Goal: Task Accomplishment & Management: Manage account settings

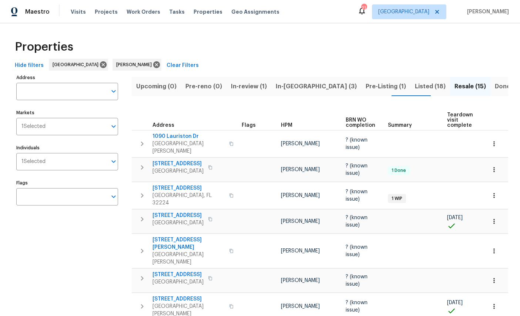
scroll to position [0, 8]
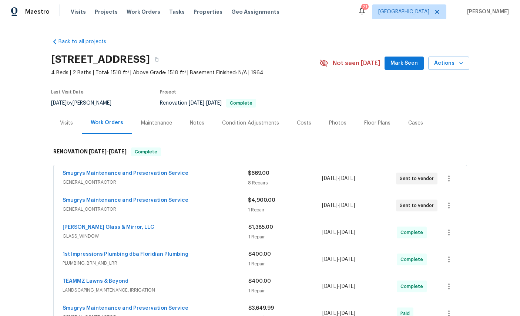
click at [193, 10] on span "Properties" at bounding box center [207, 11] width 29 height 7
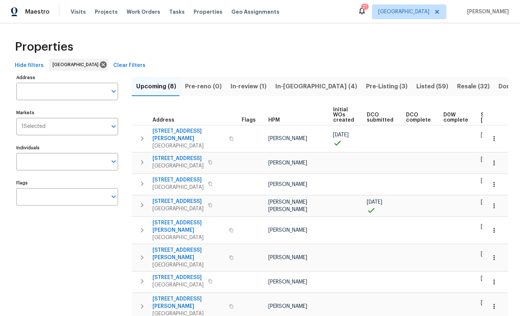
click at [106, 12] on span "Projects" at bounding box center [106, 11] width 23 height 7
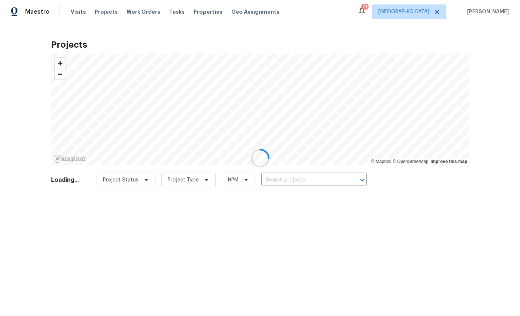
click at [77, 10] on div at bounding box center [260, 158] width 520 height 316
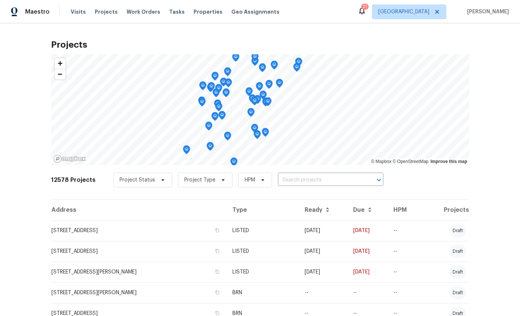
click at [76, 8] on span "Visits" at bounding box center [78, 11] width 15 height 7
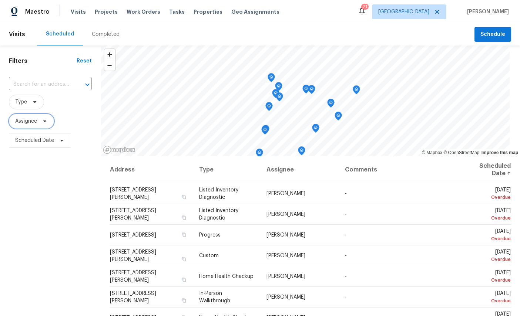
click at [29, 119] on span "Assignee" at bounding box center [26, 121] width 22 height 7
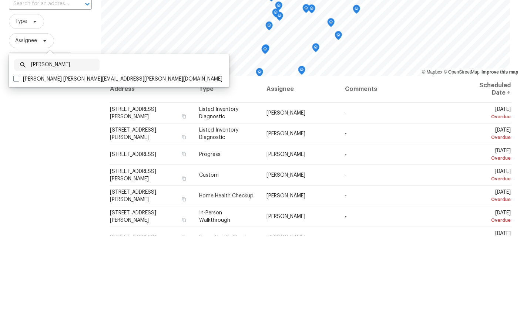
type input "William sparks"
click at [56, 156] on label "William Sparks william.sparks@opendoor.com" at bounding box center [117, 159] width 209 height 7
click at [18, 156] on input "William Sparks william.sparks@opendoor.com" at bounding box center [15, 158] width 5 height 5
checkbox input "true"
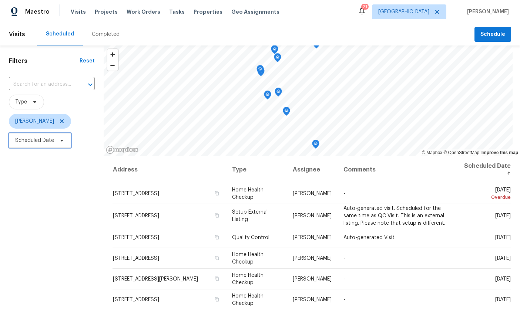
click at [27, 139] on span "Scheduled Date" at bounding box center [34, 140] width 39 height 7
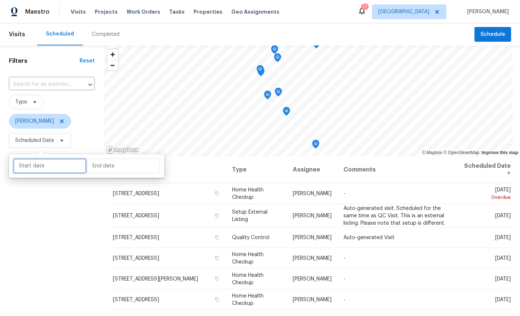
click at [34, 168] on input "text" at bounding box center [49, 166] width 73 height 15
select select "9"
select select "2025"
select select "10"
select select "2025"
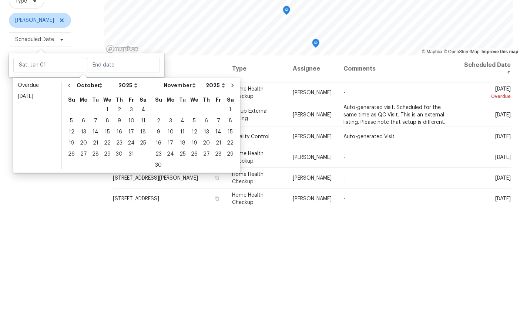
scroll to position [28, 0]
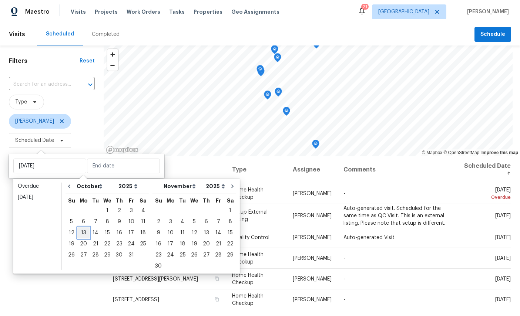
click at [83, 228] on div "13" at bounding box center [83, 233] width 12 height 10
type input "Mon, Oct 13"
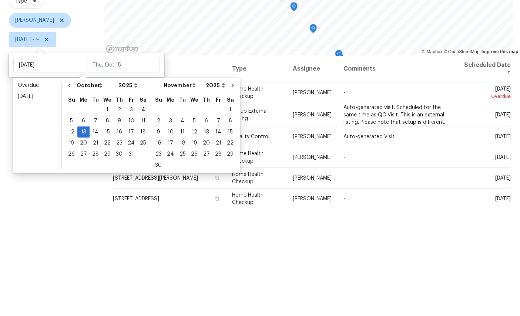
scroll to position [28, 0]
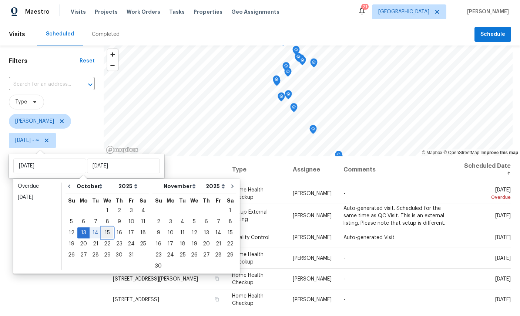
click at [108, 228] on div "15" at bounding box center [107, 233] width 12 height 10
type input "Wed, Oct 15"
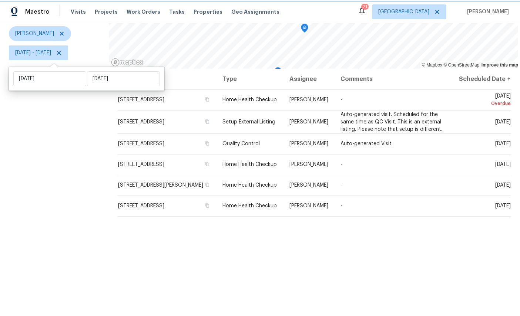
scroll to position [87, 0]
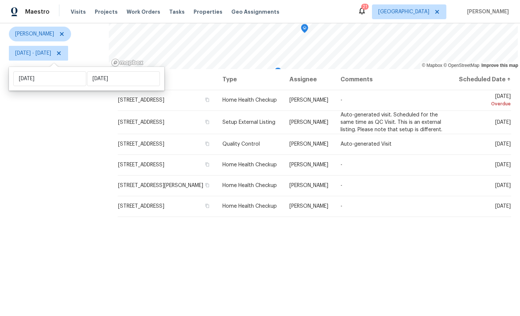
click at [0, 0] on icon at bounding box center [0, 0] width 0 height 0
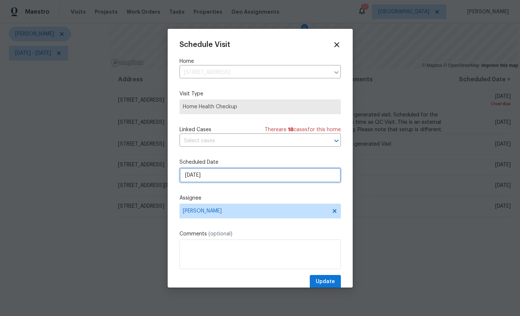
click at [250, 172] on input "10/14/2025" at bounding box center [259, 175] width 161 height 15
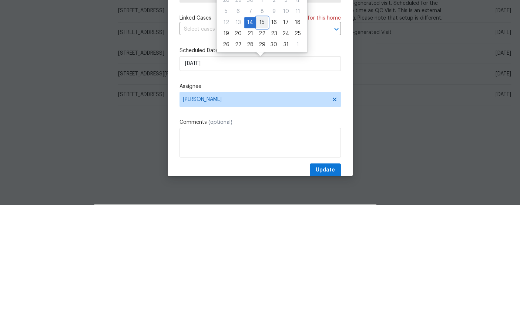
click at [263, 129] on div "15" at bounding box center [262, 134] width 12 height 10
type input "10/15/2025"
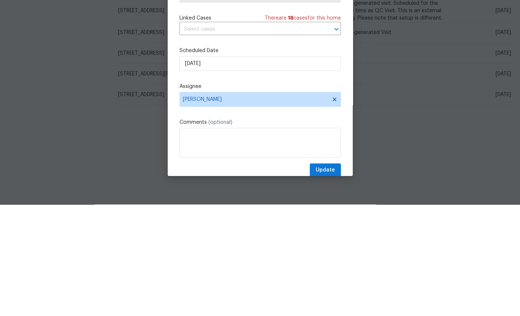
scroll to position [28, 0]
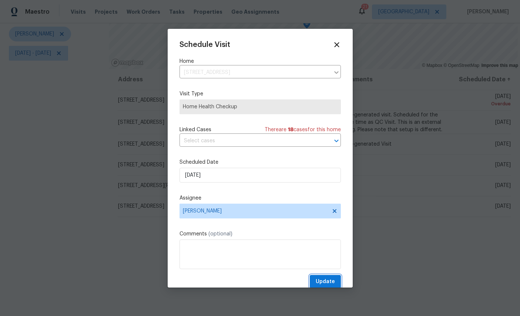
click at [324, 279] on span "Update" at bounding box center [324, 281] width 19 height 9
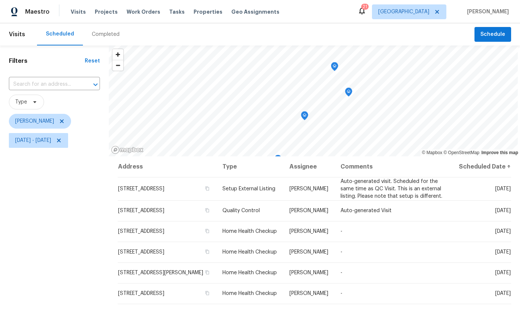
scroll to position [0, 0]
click at [51, 137] on span "Mon, Oct 13 - Wed, Oct 15" at bounding box center [33, 140] width 36 height 7
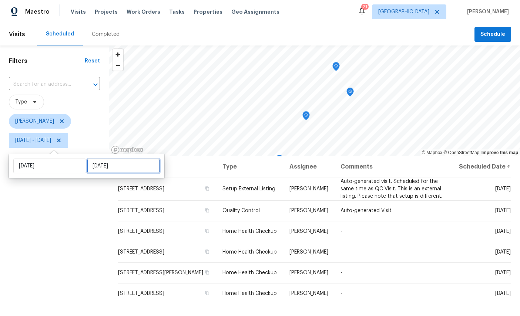
click at [125, 159] on input "Wed, Oct 15" at bounding box center [123, 166] width 73 height 15
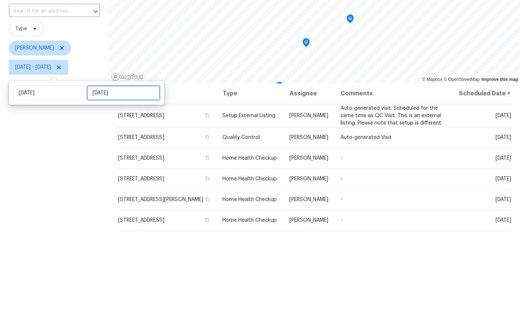
select select "9"
select select "2025"
select select "10"
select select "2025"
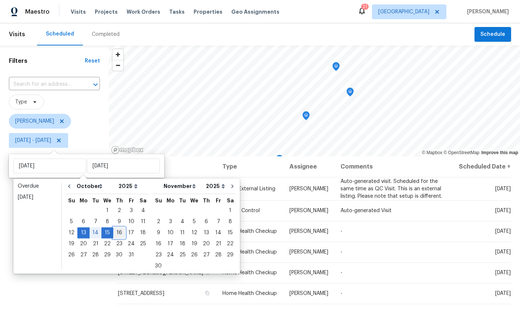
click at [123, 228] on div "16" at bounding box center [119, 233] width 12 height 10
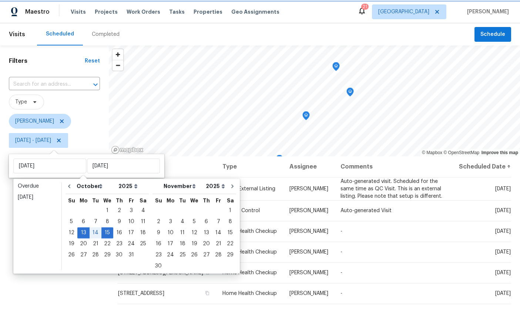
type input "Thu, Oct 16"
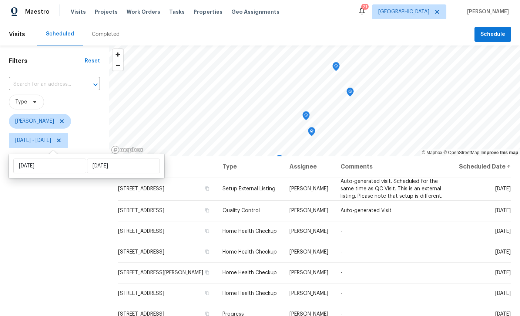
click at [65, 254] on div "Filters Reset ​ Type William Sparks Mon, Oct 13 - Thu, Oct 16" at bounding box center [54, 227] width 109 height 364
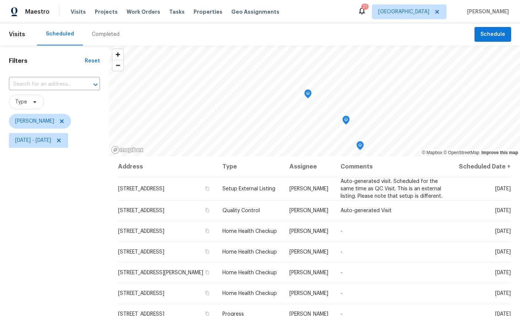
click at [305, 93] on icon "Map marker" at bounding box center [307, 94] width 7 height 9
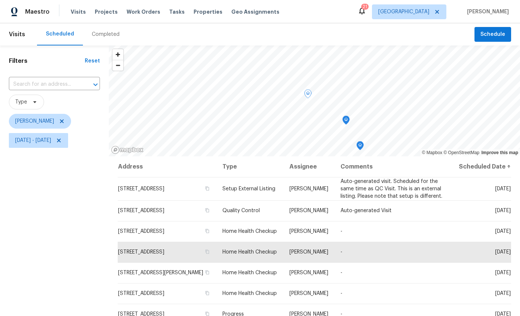
click at [342, 121] on icon "Map marker" at bounding box center [345, 120] width 7 height 9
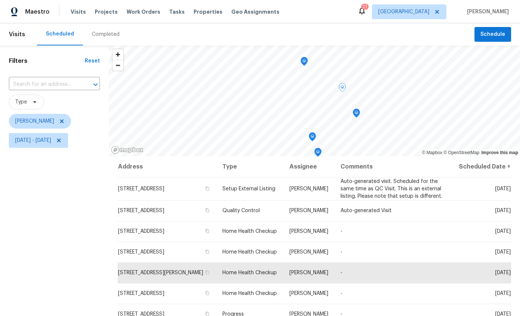
click at [354, 110] on icon "Map marker" at bounding box center [356, 113] width 7 height 9
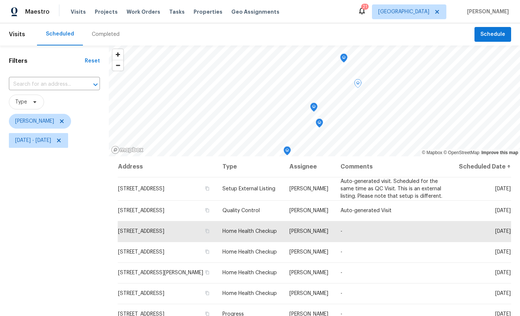
click at [312, 106] on icon "Map marker" at bounding box center [313, 107] width 2 height 2
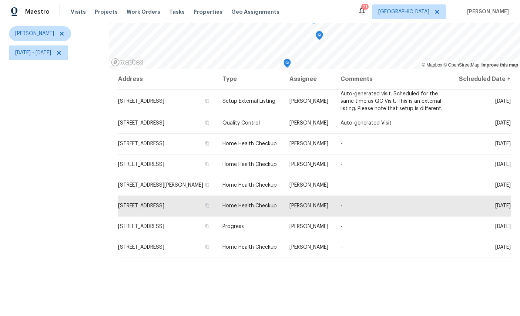
scroll to position [87, 0]
click at [0, 0] on icon at bounding box center [0, 0] width 0 height 0
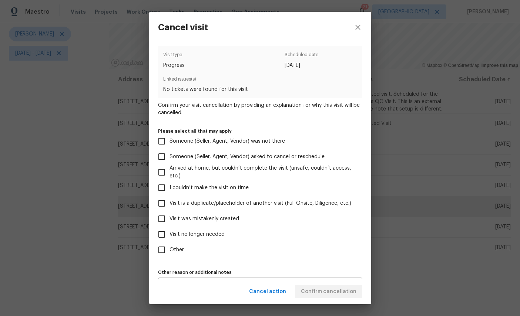
click at [209, 239] on span "Visit no longer needed" at bounding box center [196, 235] width 55 height 8
click at [169, 239] on input "Visit no longer needed" at bounding box center [162, 235] width 16 height 16
checkbox input "true"
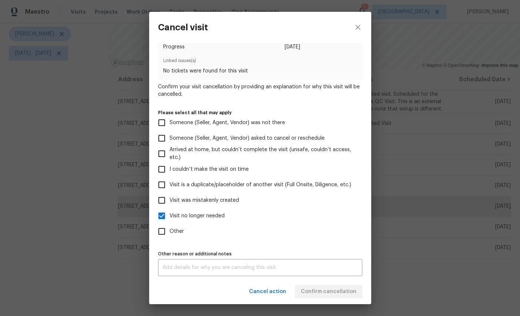
scroll to position [22, 0]
click at [269, 265] on textarea at bounding box center [259, 267] width 195 height 5
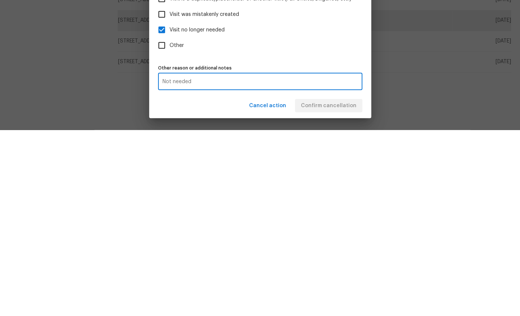
type textarea "Not needed"
click at [329, 279] on div "Cancel action Confirm cancellation" at bounding box center [260, 292] width 222 height 26
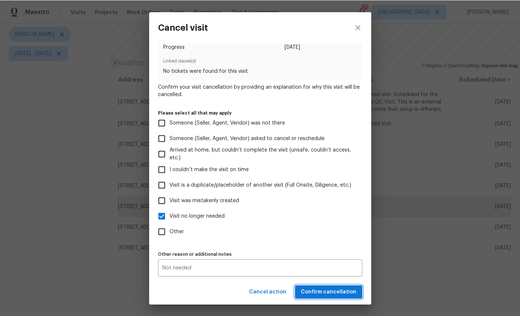
click at [331, 286] on button "Confirm cancellation" at bounding box center [328, 292] width 67 height 14
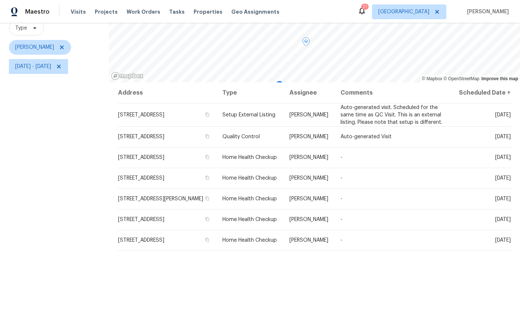
scroll to position [75, 0]
click at [51, 64] on span "Mon, Oct 13 - Thu, Oct 16" at bounding box center [33, 65] width 36 height 7
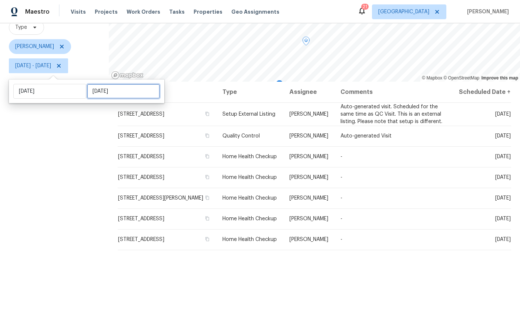
click at [105, 87] on input "Thu, Oct 16" at bounding box center [123, 91] width 73 height 15
select select "9"
select select "2025"
select select "10"
select select "2025"
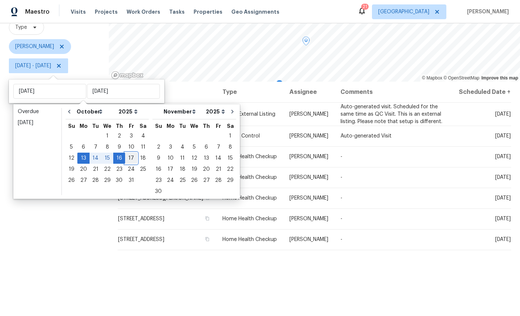
click at [132, 155] on div "17" at bounding box center [131, 158] width 12 height 10
type input "Fri, Oct 17"
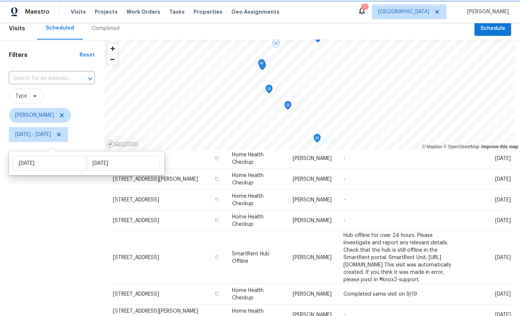
scroll to position [2, 0]
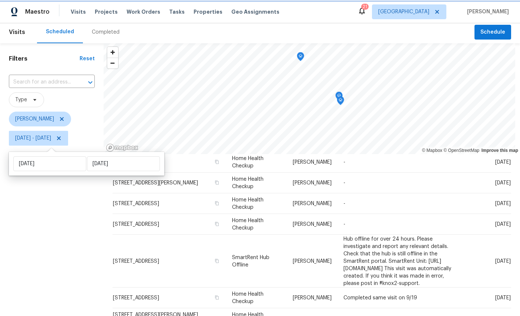
click at [341, 97] on icon "Map marker" at bounding box center [340, 101] width 7 height 9
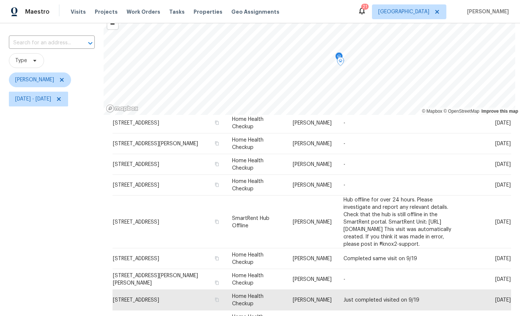
scroll to position [40, 0]
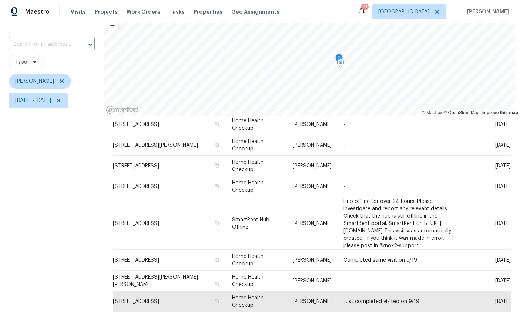
click at [336, 54] on icon "Map marker" at bounding box center [338, 58] width 7 height 9
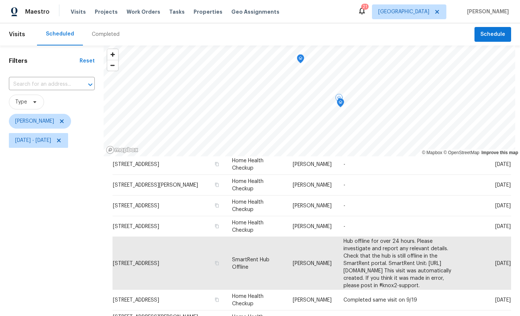
scroll to position [0, 0]
click at [301, 55] on icon "Map marker" at bounding box center [300, 59] width 7 height 9
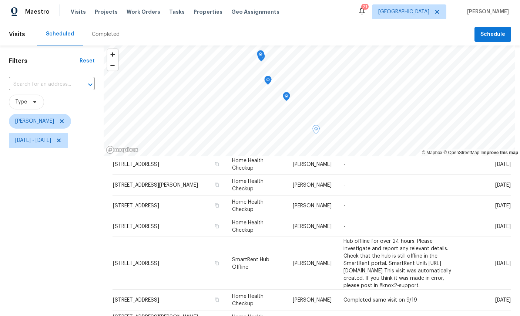
click at [289, 92] on icon "Map marker" at bounding box center [286, 96] width 7 height 9
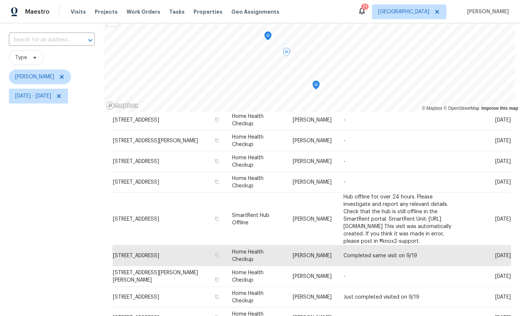
scroll to position [80, 0]
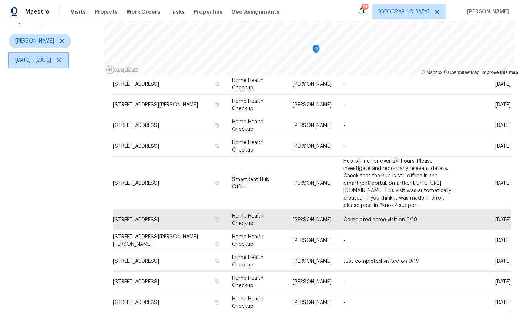
click at [51, 57] on span "Mon, Oct 13 - Fri, Oct 17" at bounding box center [33, 60] width 36 height 7
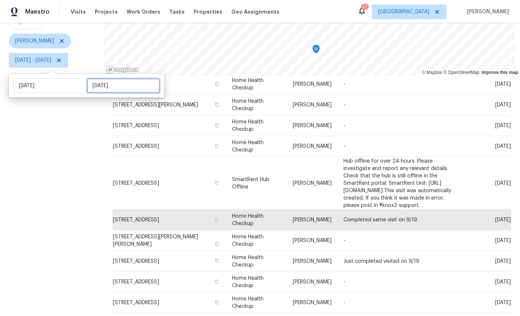
click at [110, 78] on input "Fri, Oct 17" at bounding box center [123, 85] width 73 height 15
select select "9"
select select "2025"
select select "10"
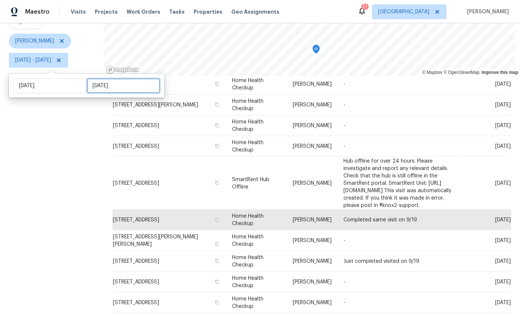
select select "2025"
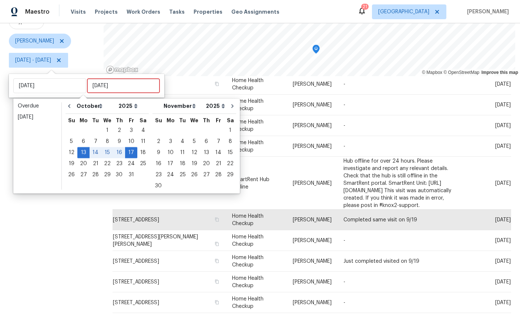
click at [41, 233] on div "Filters Reset ​ Type William Sparks Mon, Oct 13 - Fri, Oct 17" at bounding box center [52, 147] width 104 height 364
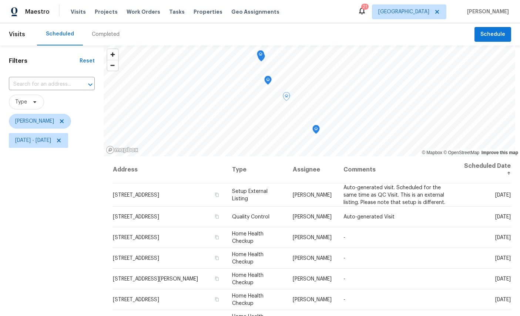
scroll to position [0, 0]
click at [0, 0] on icon at bounding box center [0, 0] width 0 height 0
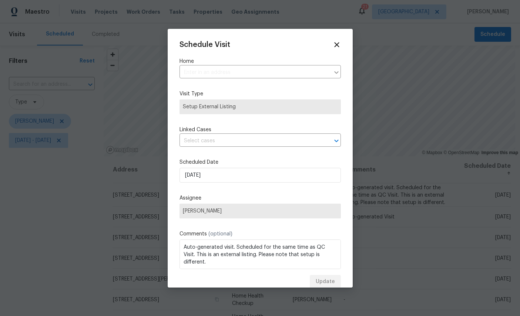
type input "11562 W Ride Dr, Jacksonville, FL 32223"
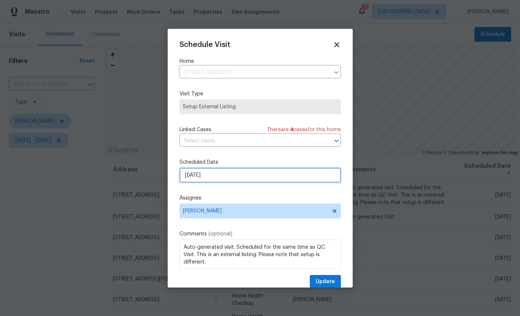
click at [236, 177] on input "10/15/2025" at bounding box center [259, 175] width 161 height 15
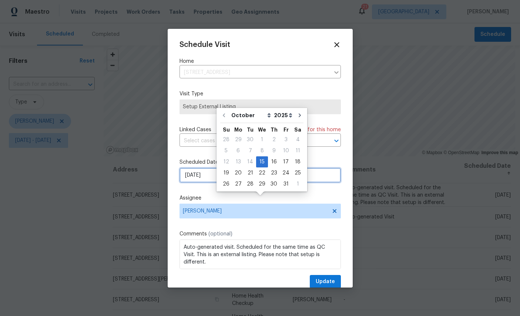
scroll to position [28, 0]
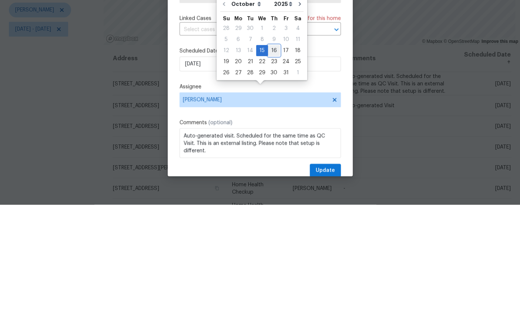
click at [274, 157] on div "16" at bounding box center [274, 162] width 12 height 10
type input "10/16/2025"
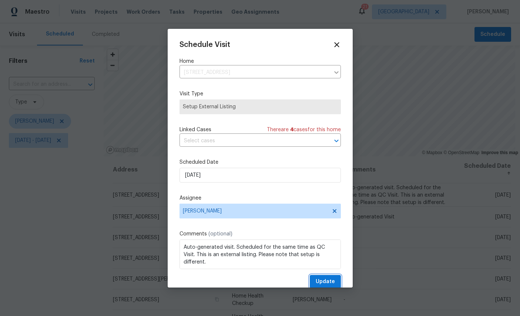
click at [328, 283] on span "Update" at bounding box center [324, 281] width 19 height 9
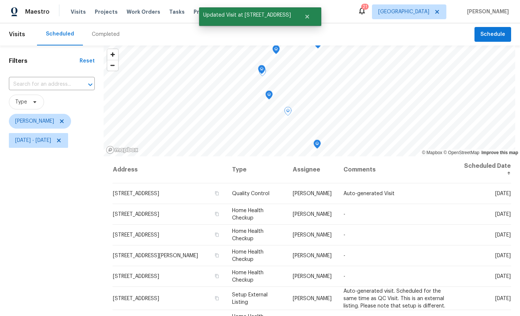
click at [0, 0] on icon at bounding box center [0, 0] width 0 height 0
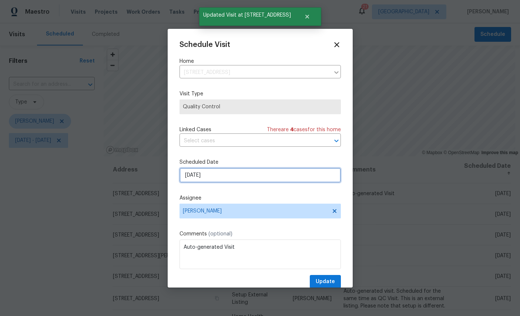
click at [245, 176] on input "10/15/2025" at bounding box center [259, 175] width 161 height 15
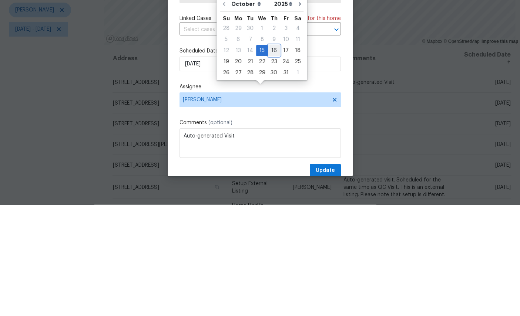
click at [274, 157] on div "16" at bounding box center [274, 162] width 12 height 10
type input "10/16/2025"
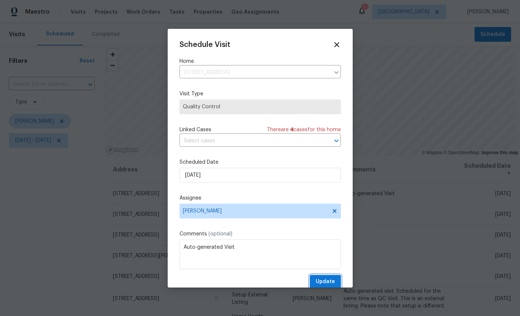
click at [331, 285] on span "Update" at bounding box center [324, 281] width 19 height 9
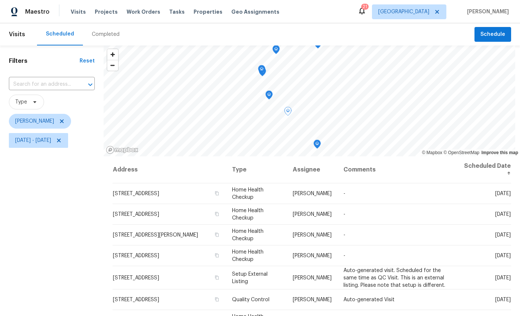
scroll to position [0, 0]
click at [490, 30] on span "Schedule" at bounding box center [492, 34] width 25 height 9
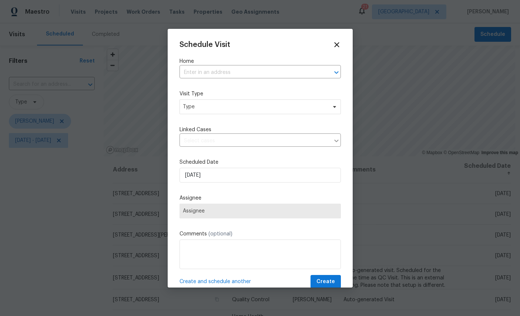
click at [237, 69] on input "text" at bounding box center [249, 72] width 141 height 11
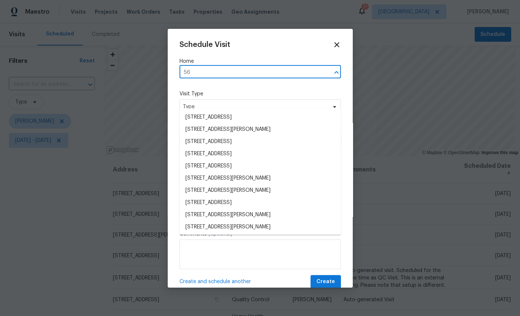
type input "56 d"
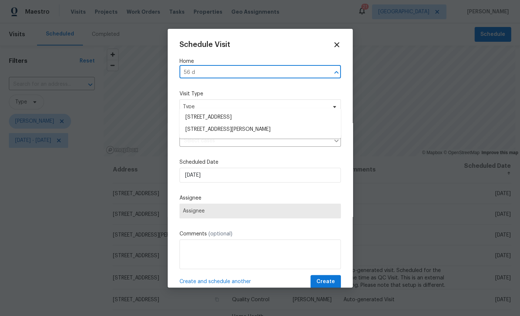
click at [242, 111] on li "56 Deltona Blvd, Saint Augustine, FL 32086" at bounding box center [259, 117] width 161 height 12
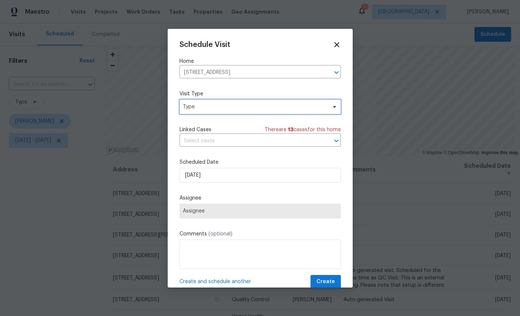
click at [233, 108] on span "Type" at bounding box center [255, 106] width 144 height 7
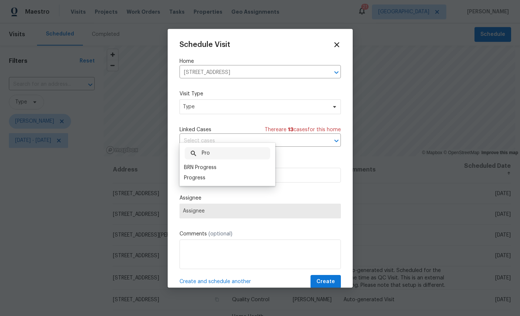
type input "Pro"
click at [194, 174] on div "Progress" at bounding box center [194, 177] width 21 height 7
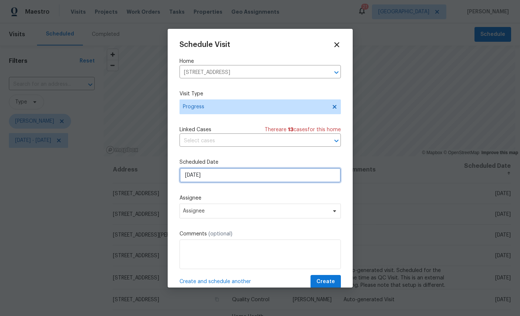
click at [226, 176] on input "10/15/2025" at bounding box center [259, 175] width 161 height 15
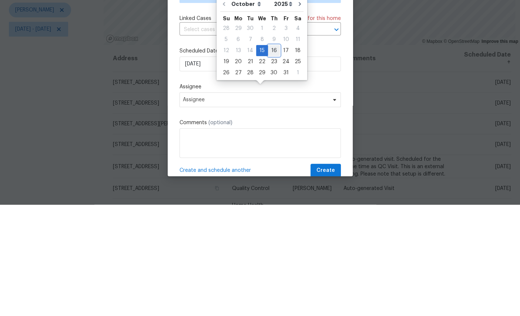
click at [271, 157] on div "16" at bounding box center [274, 162] width 12 height 10
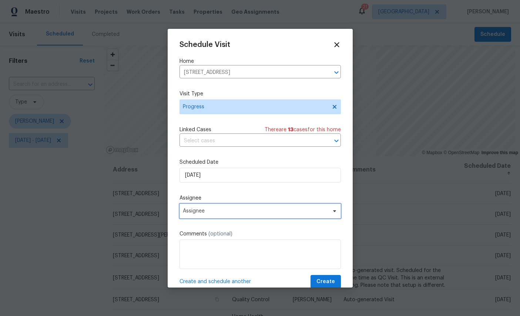
click at [245, 210] on span "Assignee" at bounding box center [255, 211] width 145 height 6
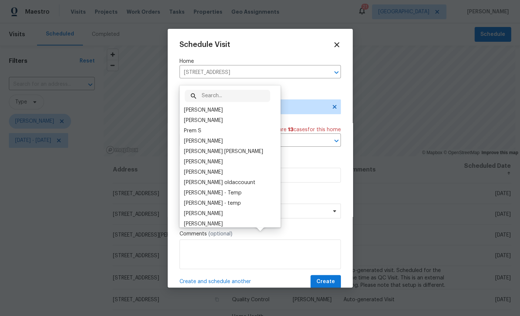
click at [202, 106] on div "[PERSON_NAME]" at bounding box center [203, 109] width 39 height 7
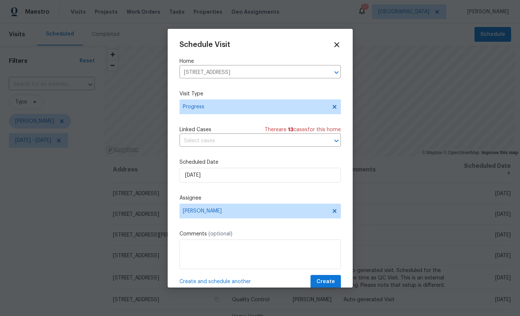
click at [221, 280] on span "Create and schedule another" at bounding box center [214, 281] width 71 height 7
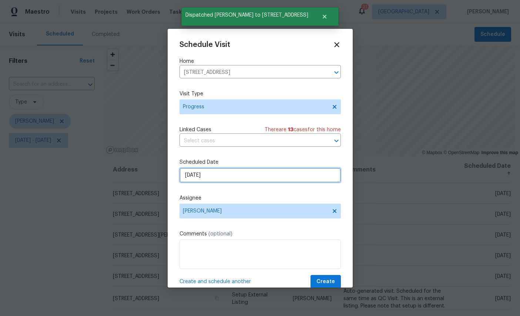
click at [234, 176] on input "10/16/2025" at bounding box center [259, 175] width 161 height 15
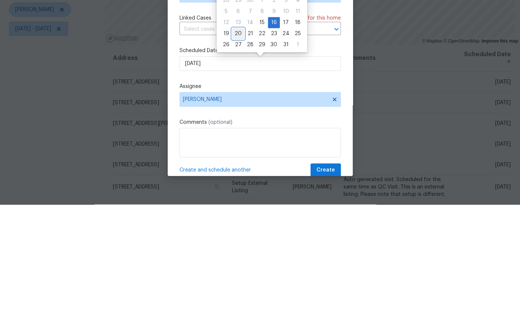
click at [239, 140] on div "20" at bounding box center [238, 145] width 12 height 10
type input "10/20/2025"
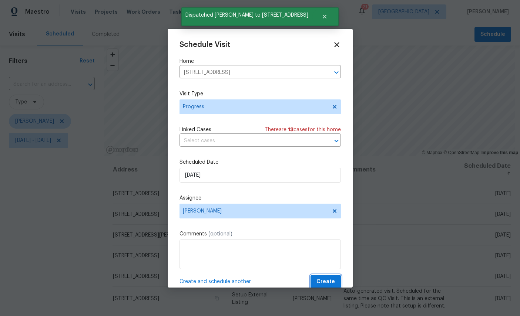
click at [330, 279] on span "Create" at bounding box center [325, 281] width 18 height 9
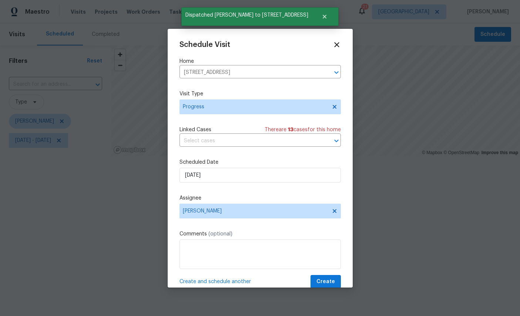
scroll to position [0, 0]
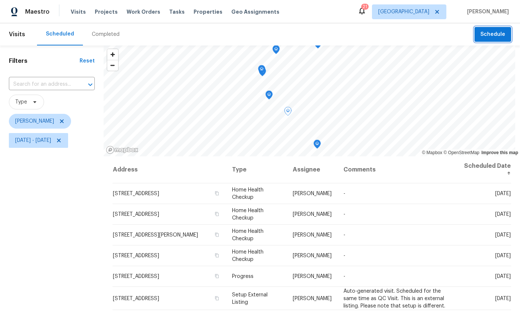
click at [494, 32] on span "Schedule" at bounding box center [492, 34] width 25 height 9
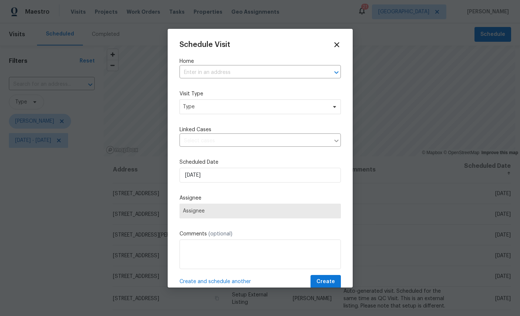
click at [253, 68] on input "text" at bounding box center [249, 72] width 141 height 11
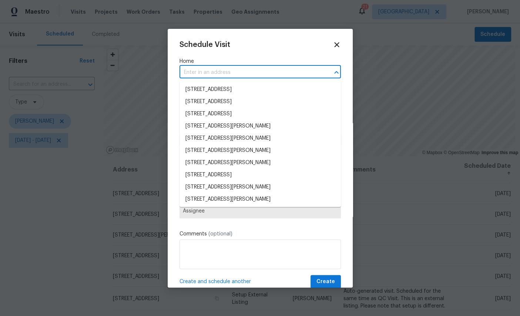
type input "q"
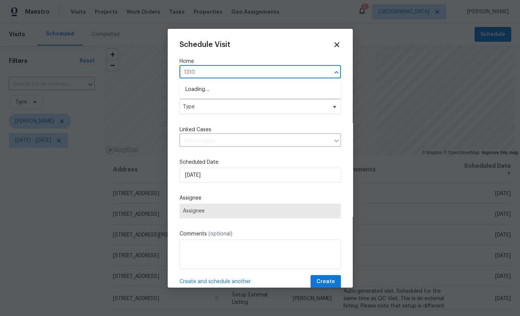
type input "13101"
click at [245, 90] on li "13101 Rogers Island Dr S, Jacksonville, FL 32224" at bounding box center [259, 90] width 161 height 12
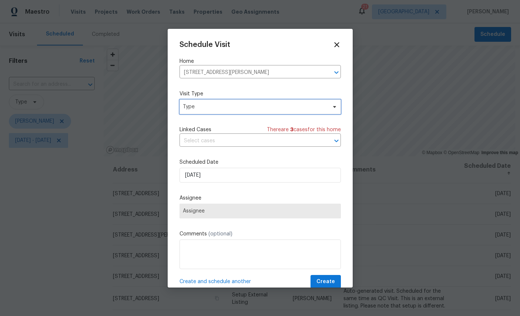
click at [250, 103] on span "Type" at bounding box center [259, 106] width 161 height 15
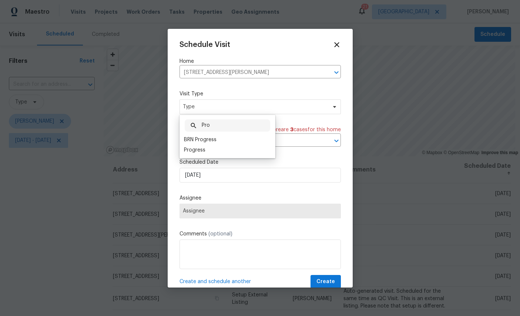
type input "Pro"
click at [196, 152] on div "Progress" at bounding box center [194, 149] width 21 height 7
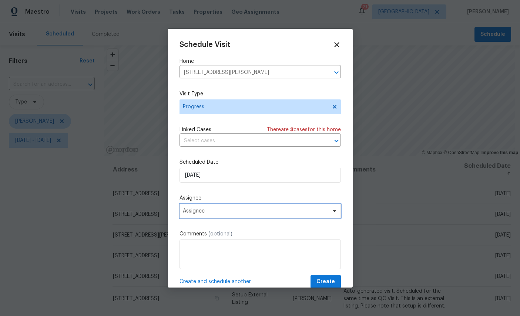
click at [227, 213] on span "Assignee" at bounding box center [255, 211] width 145 height 6
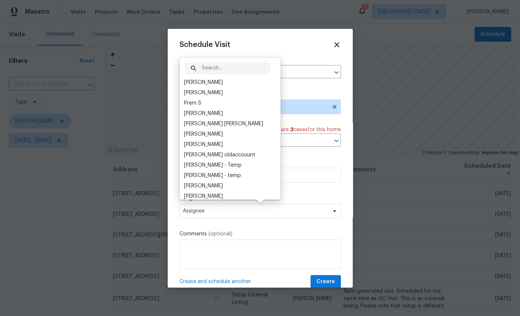
click at [201, 81] on div "[PERSON_NAME]" at bounding box center [203, 82] width 39 height 7
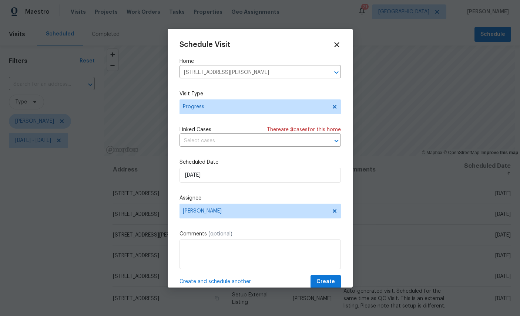
click at [223, 285] on span "Create and schedule another" at bounding box center [214, 281] width 71 height 7
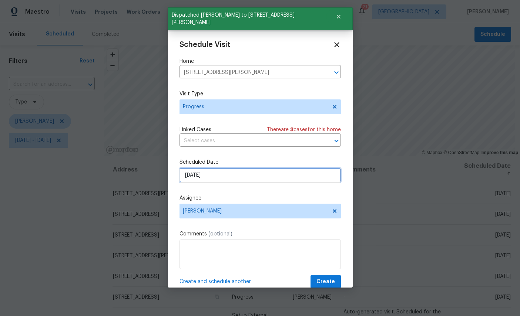
click at [234, 174] on input "10/15/2025" at bounding box center [259, 175] width 161 height 15
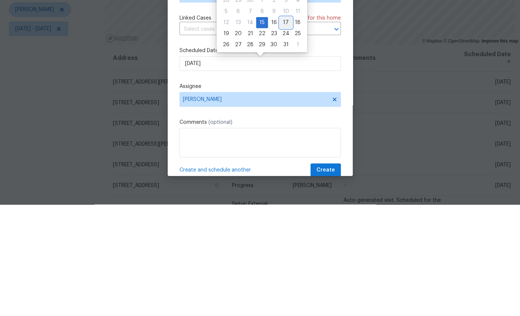
click at [284, 129] on div "17" at bounding box center [286, 134] width 12 height 10
type input "10/17/2025"
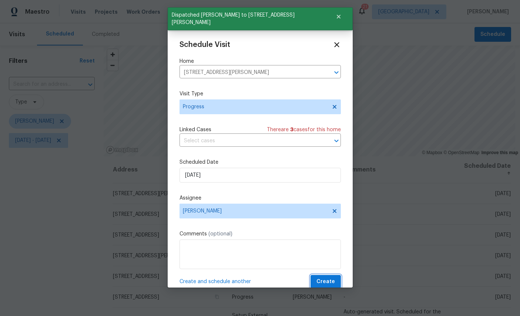
click at [332, 284] on span "Create" at bounding box center [325, 281] width 18 height 9
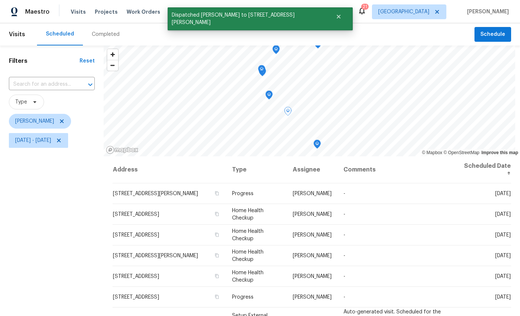
click at [50, 232] on div "Filters Reset ​ Type William Sparks Mon, Oct 13 - Fri, Oct 17" at bounding box center [52, 227] width 104 height 364
click at [51, 138] on span "Mon, Oct 13 - Fri, Oct 17" at bounding box center [33, 140] width 36 height 7
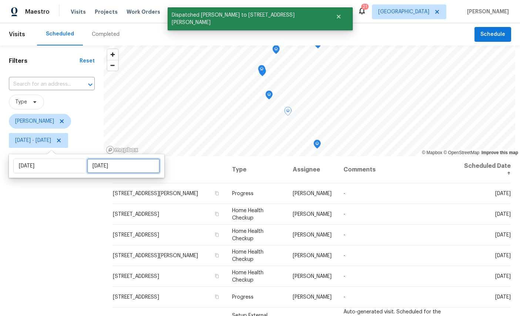
click at [101, 163] on input "Fri, Oct 17" at bounding box center [123, 166] width 73 height 15
select select "9"
select select "2025"
select select "10"
select select "2025"
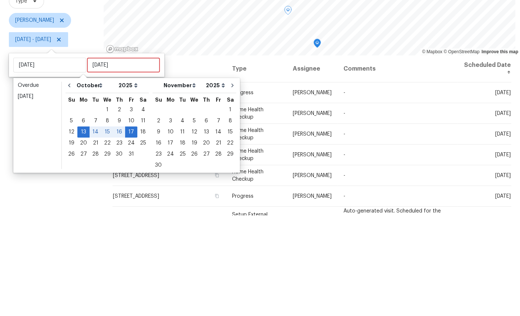
scroll to position [28, 0]
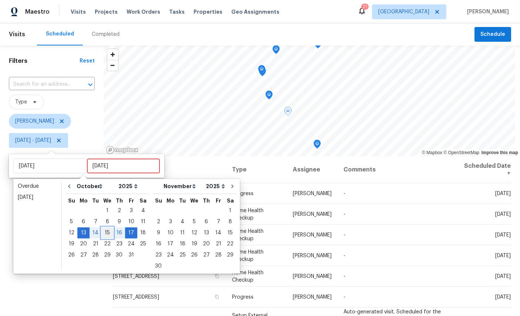
click at [104, 228] on div "15" at bounding box center [107, 233] width 12 height 10
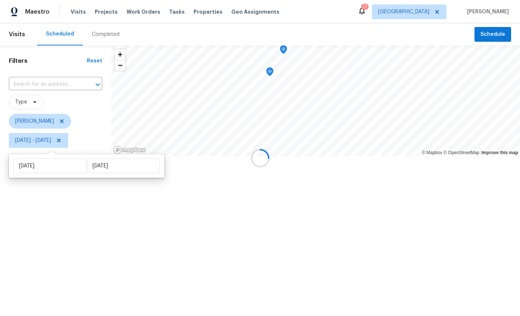
type input "Wed, Oct 15"
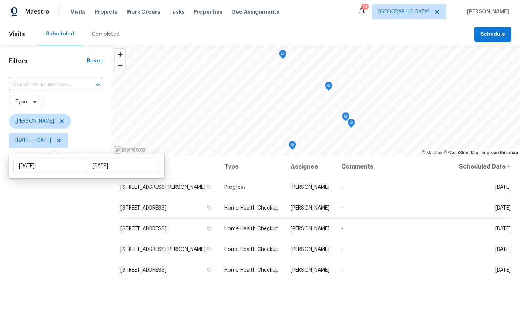
click at [77, 220] on div "Filters Reset ​ Type William Sparks Mon, Oct 13 - Wed, Oct 15" at bounding box center [55, 227] width 111 height 364
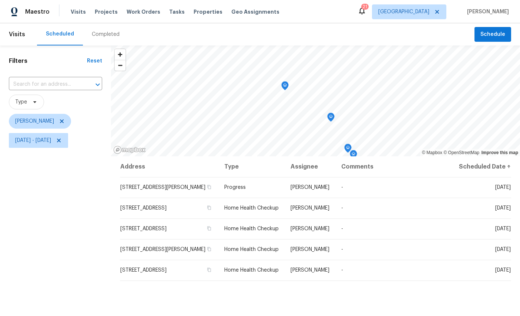
click at [285, 85] on icon "Map marker" at bounding box center [284, 85] width 1 height 1
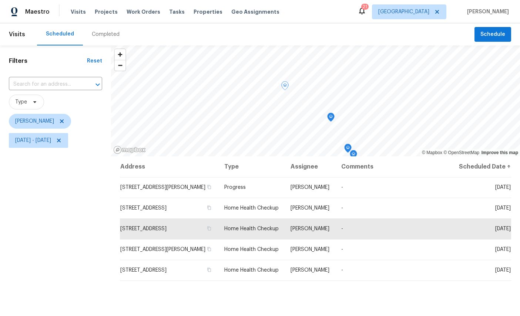
click at [331, 114] on icon "Map marker" at bounding box center [330, 117] width 7 height 9
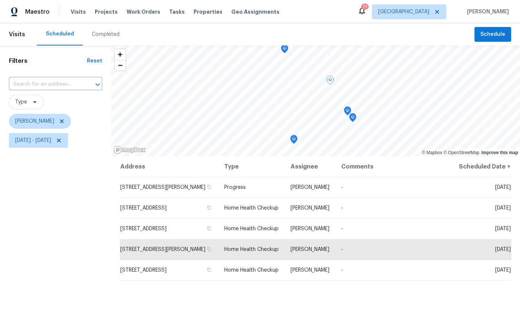
click at [349, 109] on icon "Map marker" at bounding box center [347, 111] width 7 height 9
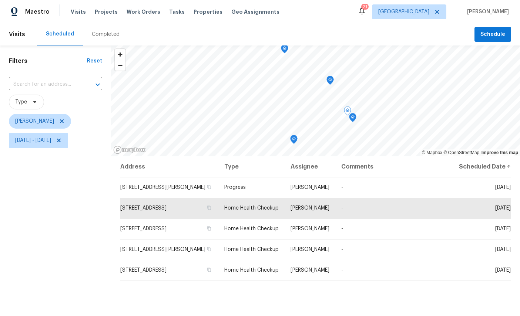
click at [351, 117] on icon "Map marker" at bounding box center [352, 118] width 7 height 9
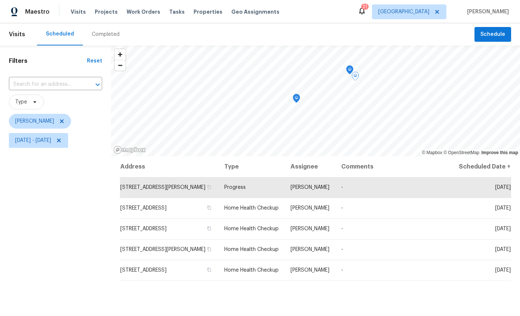
click at [292, 100] on icon "Map marker" at bounding box center [295, 98] width 7 height 9
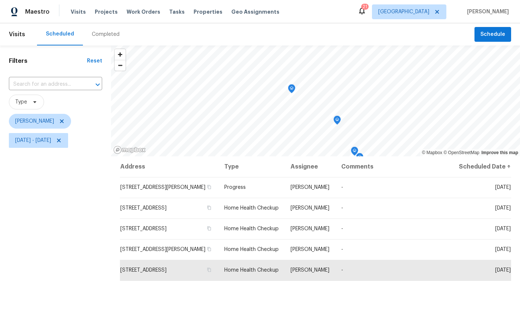
click at [294, 88] on icon "Map marker" at bounding box center [291, 89] width 7 height 9
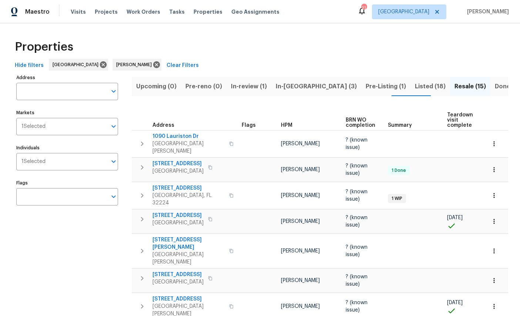
click at [248, 90] on span "In-review (1)" at bounding box center [249, 86] width 36 height 10
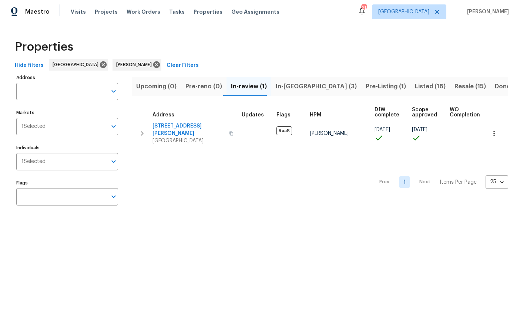
click at [494, 130] on icon "button" at bounding box center [493, 133] width 7 height 7
click at [457, 228] on div at bounding box center [260, 158] width 520 height 316
click at [291, 92] on button "In-reno (3)" at bounding box center [316, 86] width 90 height 19
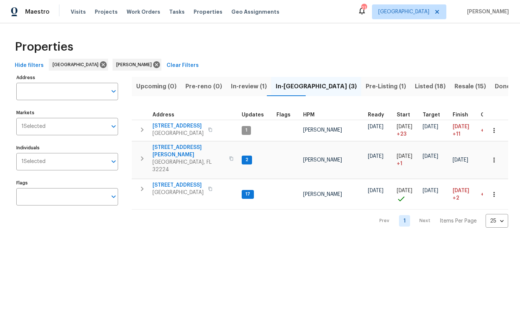
click at [454, 84] on span "Resale (15)" at bounding box center [469, 86] width 31 height 10
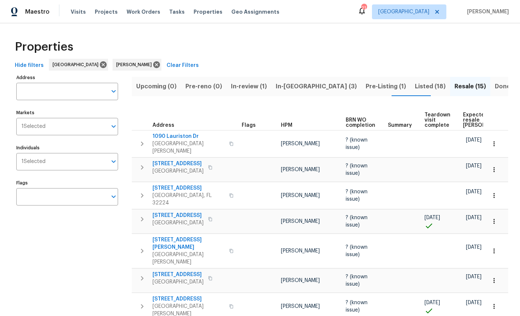
click at [415, 87] on span "Listed (18)" at bounding box center [430, 86] width 31 height 10
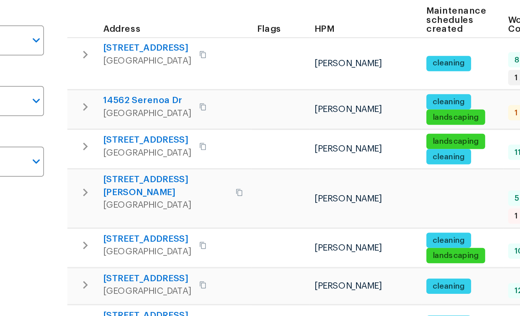
scroll to position [47, 0]
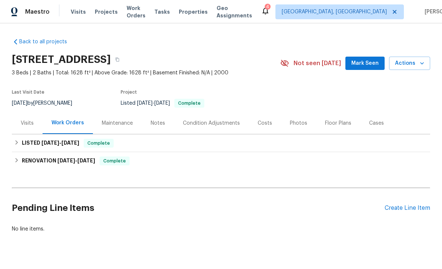
click at [24, 120] on div "Visits" at bounding box center [27, 122] width 13 height 7
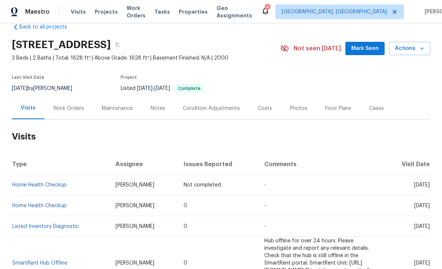
scroll to position [19, 0]
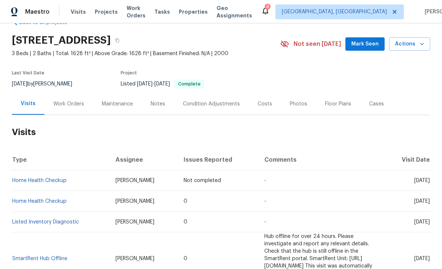
click at [158, 102] on div "Notes" at bounding box center [157, 103] width 14 height 7
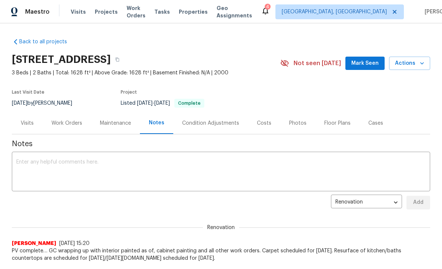
click at [261, 121] on div "Costs" at bounding box center [264, 122] width 14 height 7
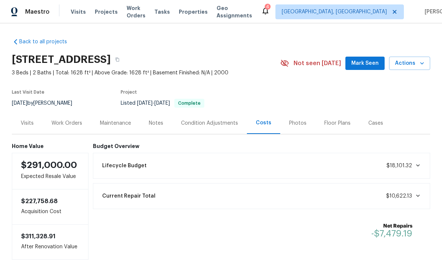
click at [371, 67] on span "Mark Seen" at bounding box center [364, 63] width 27 height 9
click at [250, 259] on div "Budget Overview Lifecycle Budget $18,101.32 Current Repair Total $10,622.13 Net…" at bounding box center [261, 201] width 337 height 116
